Goal: Information Seeking & Learning: Learn about a topic

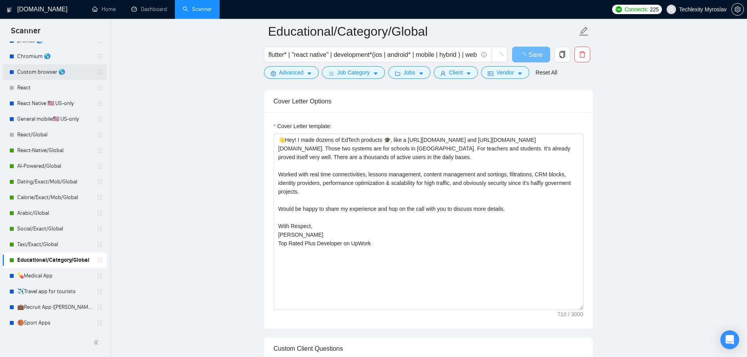
scroll to position [128, 0]
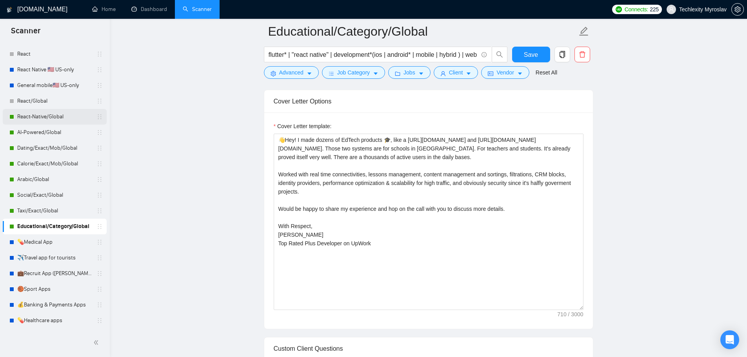
click at [33, 121] on link "React-Native/Global" at bounding box center [54, 117] width 74 height 16
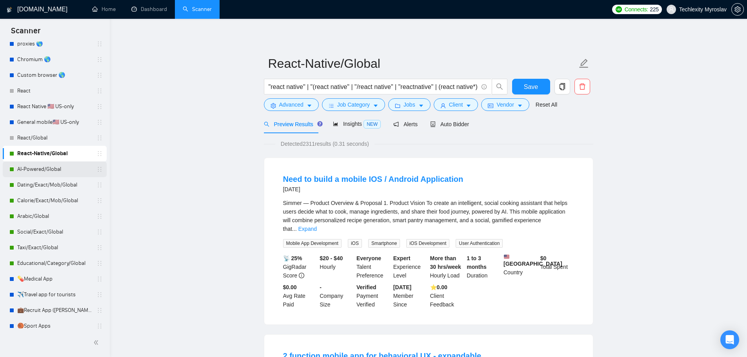
scroll to position [89, 0]
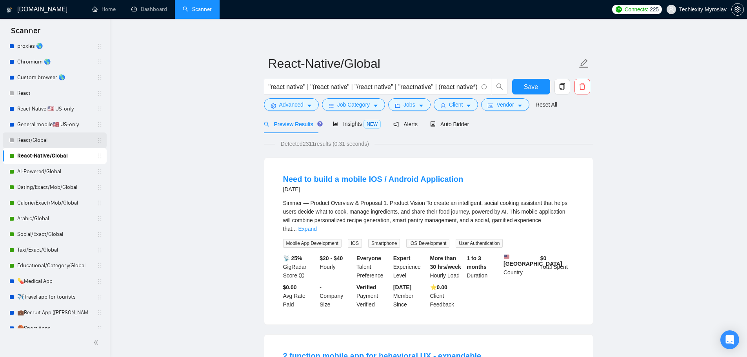
click at [49, 139] on link "React/Global" at bounding box center [54, 141] width 74 height 16
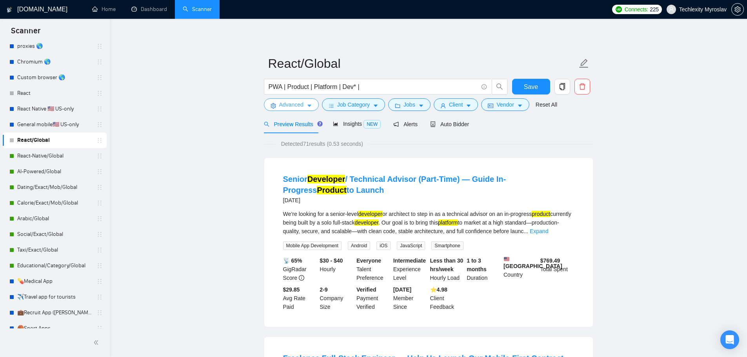
click at [281, 105] on span "Advanced" at bounding box center [291, 104] width 24 height 9
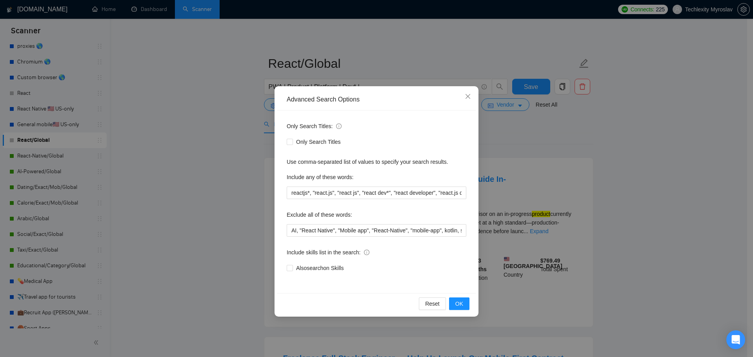
click at [237, 118] on div "Advanced Search Options Only Search Titles: Only Search Titles Use comma-separa…" at bounding box center [376, 178] width 753 height 357
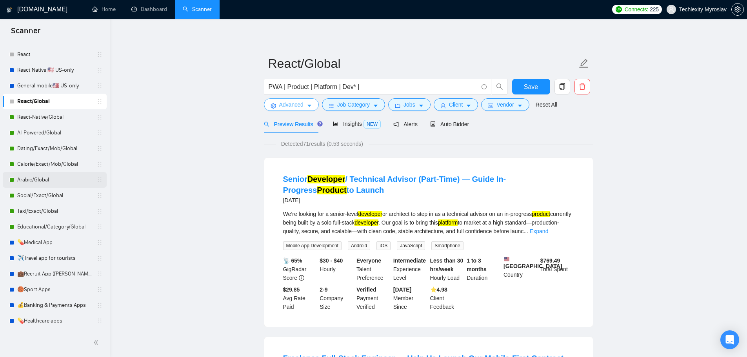
scroll to position [128, 0]
click at [44, 115] on link "React-Native/Global" at bounding box center [54, 117] width 74 height 16
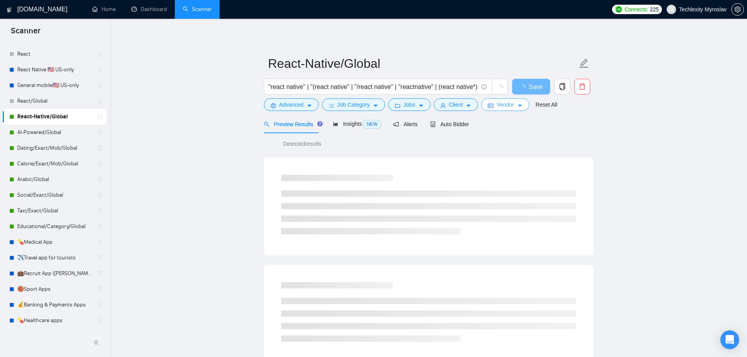
click at [488, 103] on span "idcard" at bounding box center [490, 106] width 5 height 6
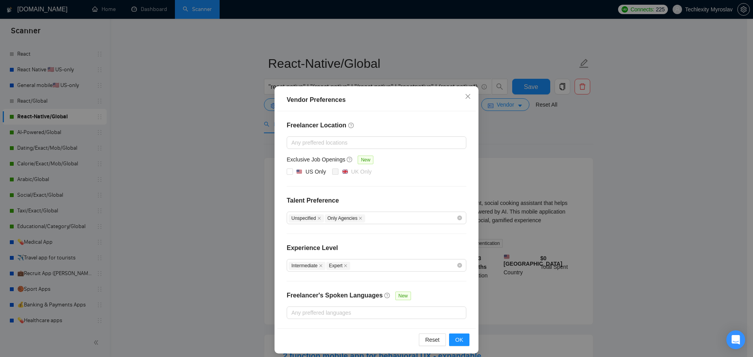
click at [501, 119] on div "Vendor Preferences Freelancer Location Any preffered locations Exclusive Job Op…" at bounding box center [376, 178] width 753 height 357
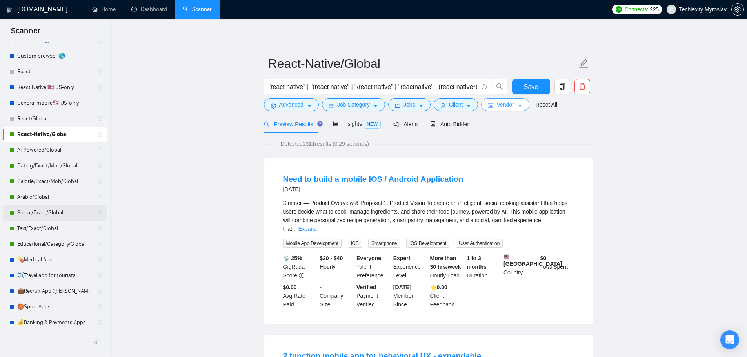
scroll to position [118, 0]
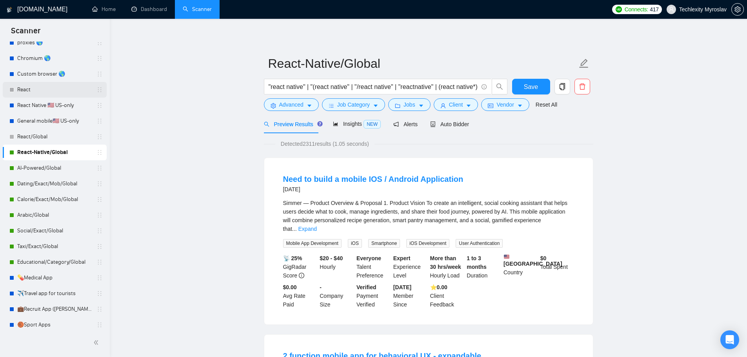
scroll to position [89, 0]
